Goal: Use online tool/utility: Utilize a website feature to perform a specific function

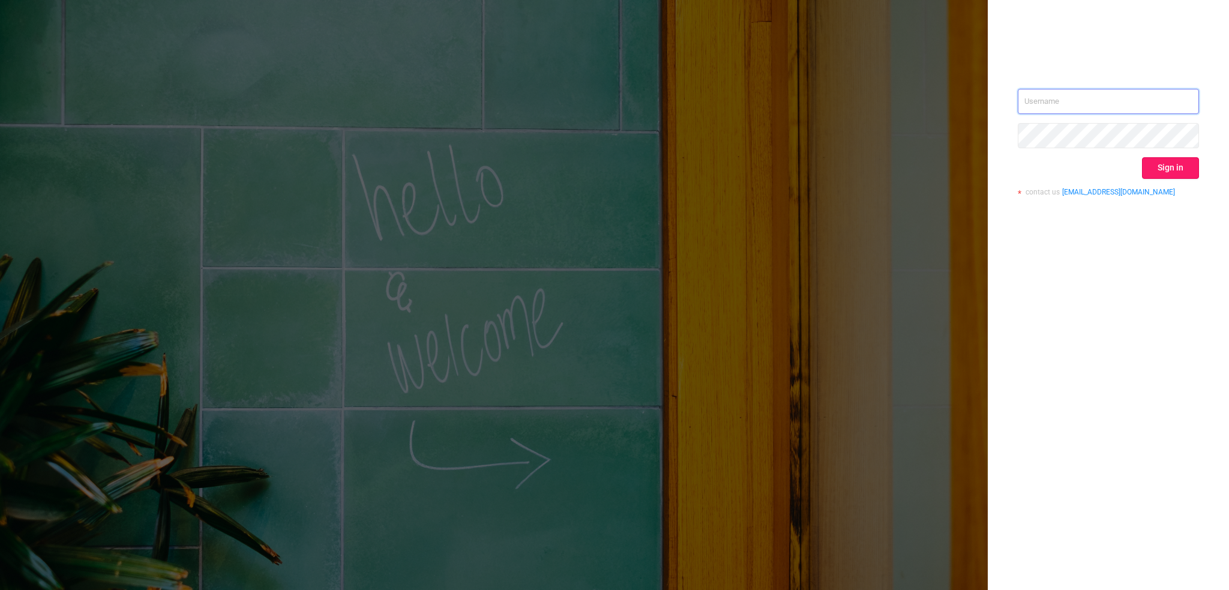
type input "[PERSON_NAME][EMAIL_ADDRESS][DOMAIN_NAME]"
click at [1169, 170] on button "Sign in" at bounding box center [1170, 168] width 57 height 22
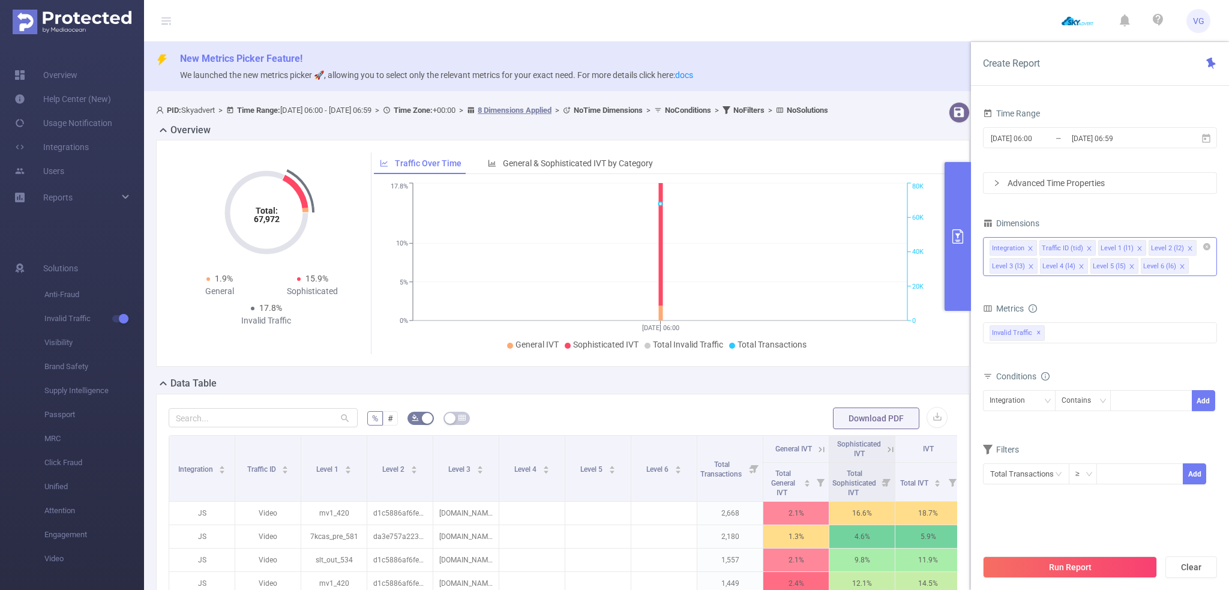
click at [1187, 245] on icon "icon: close" at bounding box center [1190, 248] width 6 height 6
click at [1187, 249] on icon "icon: close" at bounding box center [1190, 248] width 6 height 6
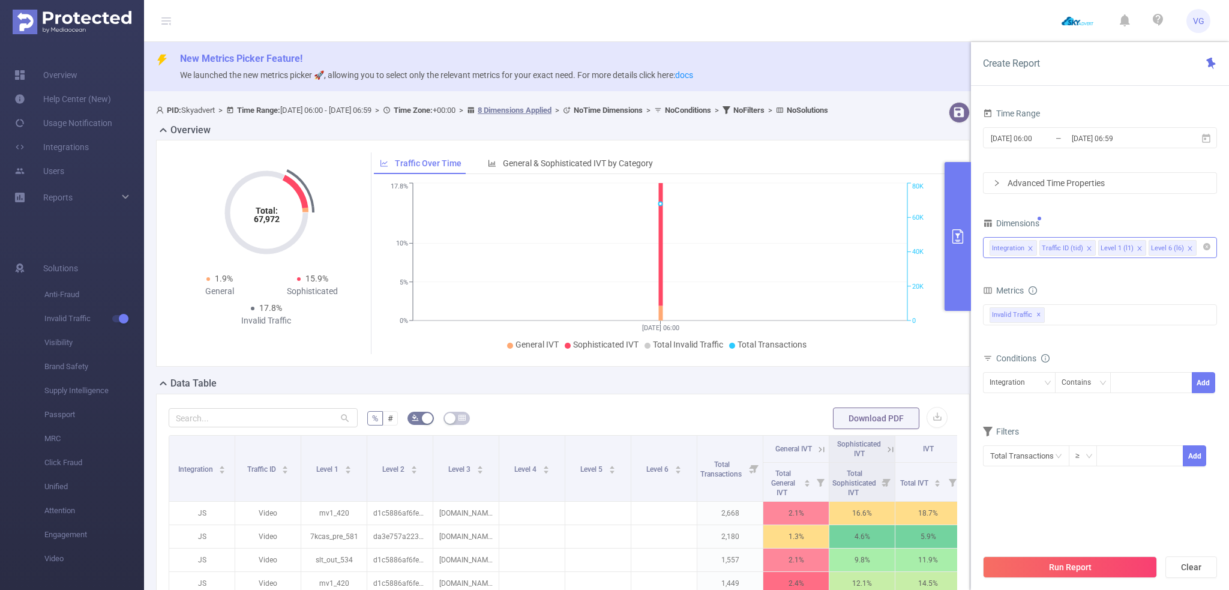
click at [1187, 249] on icon "icon: close" at bounding box center [1190, 248] width 6 height 6
click at [1086, 138] on input "[DATE] 06:59" at bounding box center [1119, 138] width 97 height 16
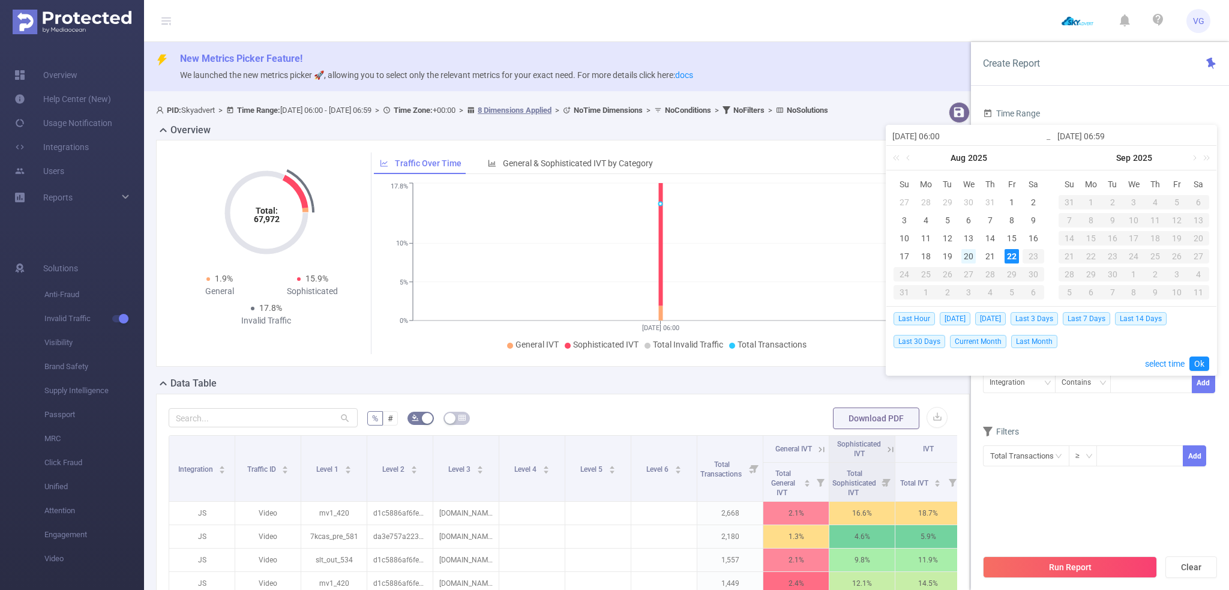
click at [968, 255] on div "20" at bounding box center [969, 256] width 14 height 14
click at [1011, 256] on div "22" at bounding box center [1012, 256] width 14 height 14
type input "[DATE] 06:00"
click at [1205, 358] on link "Ok" at bounding box center [1200, 364] width 20 height 14
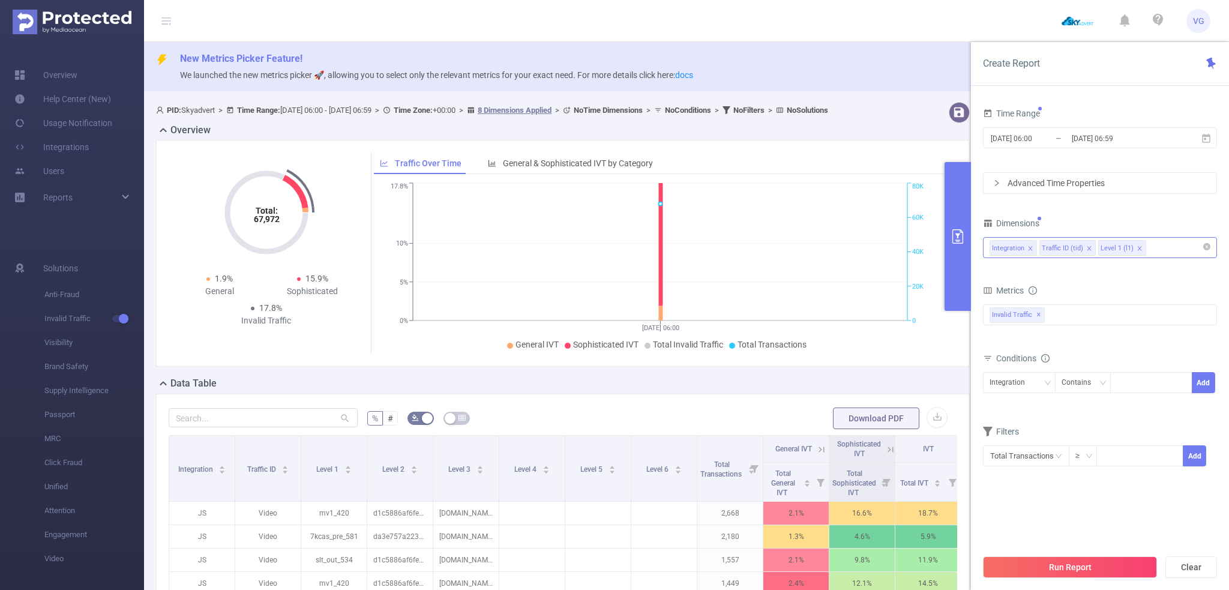
click at [1033, 181] on div "Advanced Time Properties" at bounding box center [1100, 183] width 233 height 20
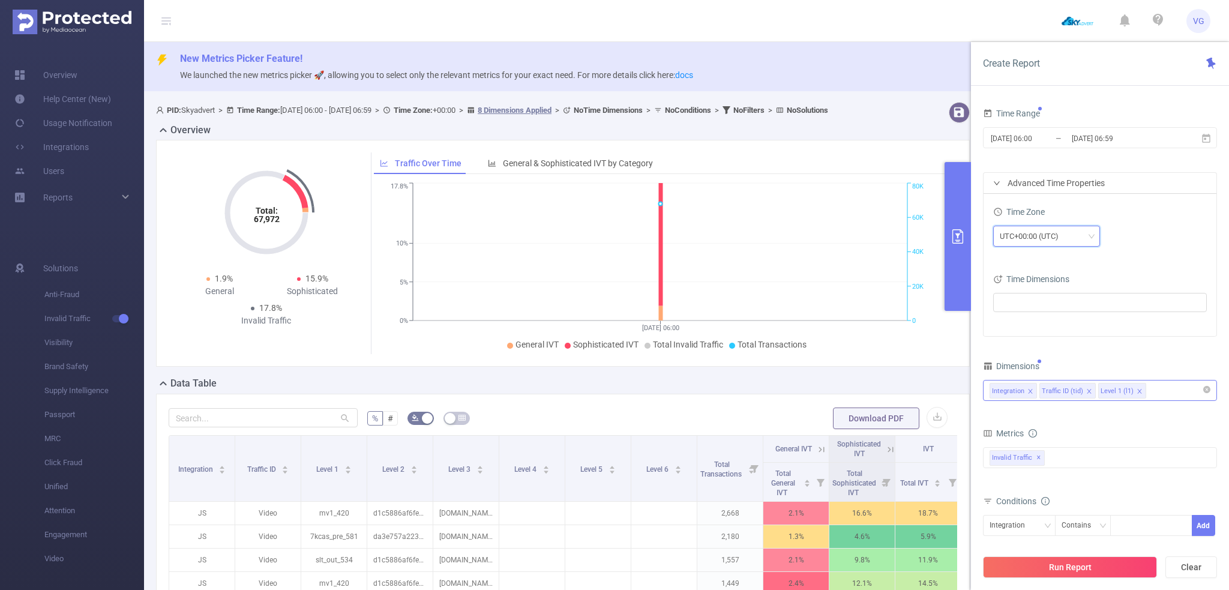
click at [1033, 230] on div "UTC+00:00 (UTC)" at bounding box center [1033, 236] width 67 height 20
click at [1035, 322] on li "UTC+03:00" at bounding box center [1046, 328] width 107 height 19
click at [1101, 569] on button "Run Report" at bounding box center [1070, 567] width 174 height 22
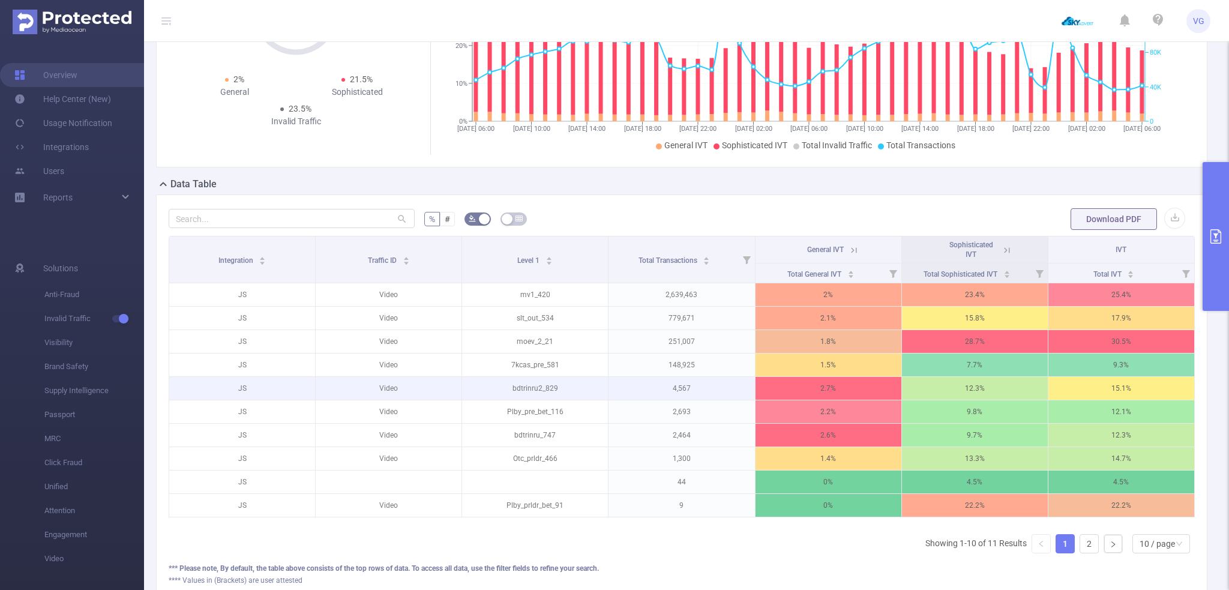
scroll to position [240, 0]
